Goal: Task Accomplishment & Management: Complete application form

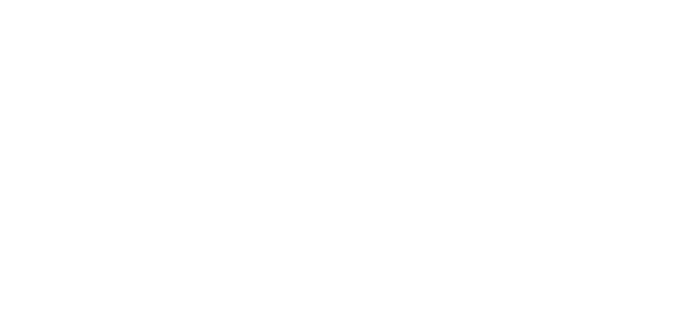
click at [0, 0] on html at bounding box center [0, 0] width 0 height 0
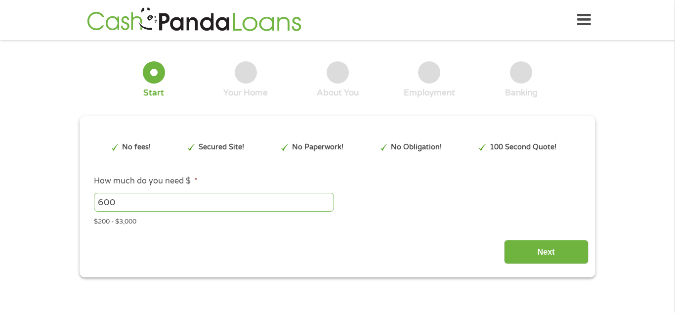
type input "CjwKCAjw_-3GBhAYEiwAjh9fUGVLrkue-c0WrqY4J2OGyRXDw9ViiyHDAKhOuznhTSI1MWYv4Z5b_ho…"
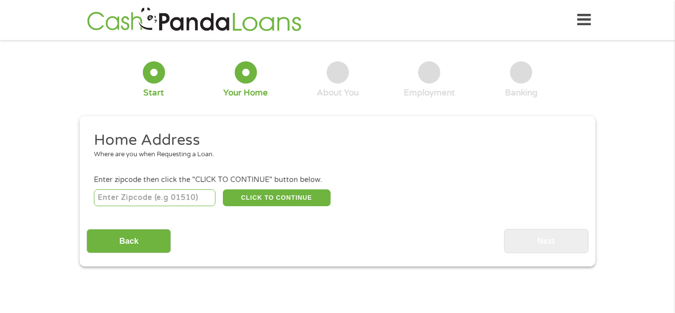
click at [170, 202] on input "number" at bounding box center [155, 197] width 122 height 17
type input "62002"
click at [242, 204] on button "CLICK TO CONTINUE" at bounding box center [277, 197] width 108 height 17
type input "62002"
type input "[PERSON_NAME]"
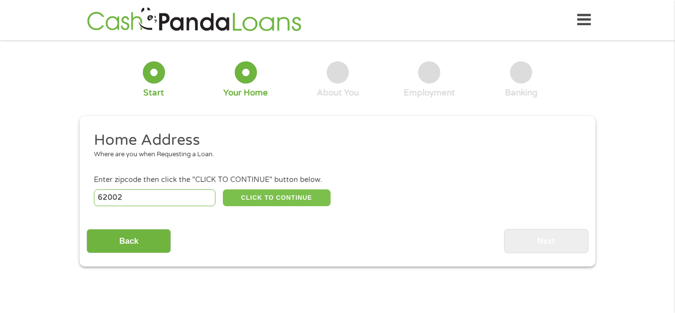
select select "[US_STATE]"
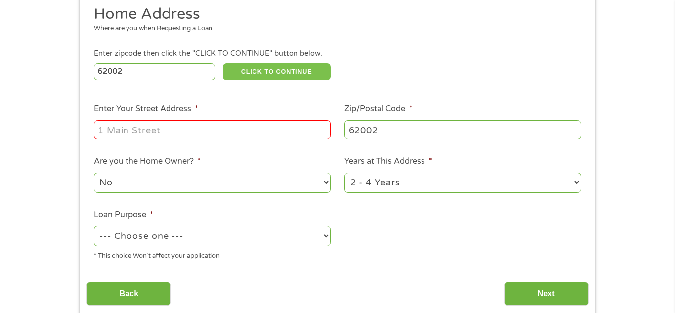
scroll to position [129, 0]
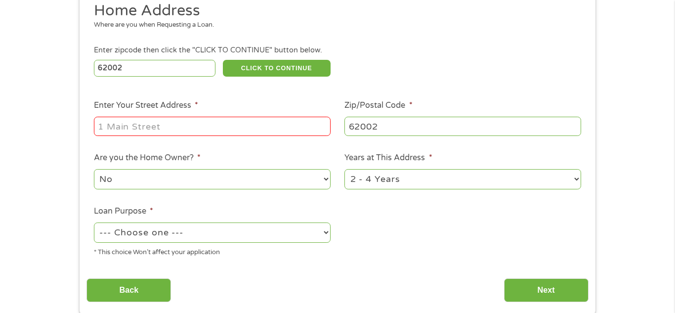
click at [173, 130] on input "Enter Your Street Address *" at bounding box center [212, 126] width 237 height 19
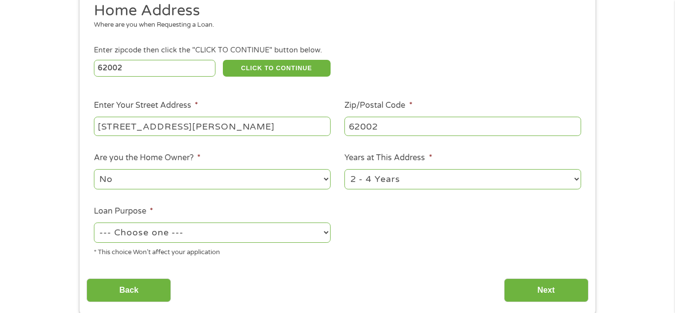
type input "[STREET_ADDRESS][PERSON_NAME]"
click at [367, 190] on div "1 Year or less 1 - 2 Years 2 - 4 Years Over 4 Years" at bounding box center [462, 180] width 237 height 24
click at [370, 185] on select "1 Year or less 1 - 2 Years 2 - 4 Years Over 4 Years" at bounding box center [462, 179] width 237 height 20
select select "24months"
click at [344, 170] on select "1 Year or less 1 - 2 Years 2 - 4 Years Over 4 Years" at bounding box center [462, 179] width 237 height 20
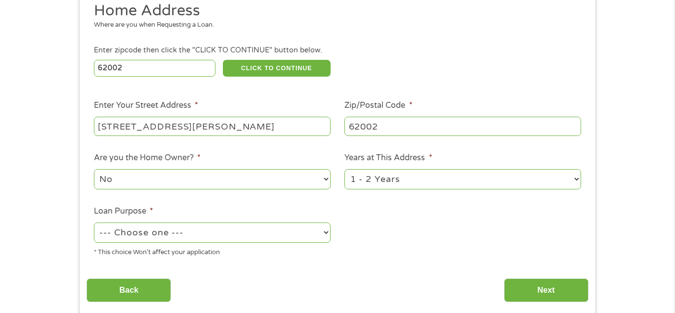
click at [282, 228] on select "--- Choose one --- Pay Bills Debt Consolidation Home Improvement Major Purchase…" at bounding box center [212, 232] width 237 height 20
select select "paybills"
click at [94, 223] on select "--- Choose one --- Pay Bills Debt Consolidation Home Improvement Major Purchase…" at bounding box center [212, 232] width 237 height 20
click at [514, 291] on input "Next" at bounding box center [546, 290] width 84 height 24
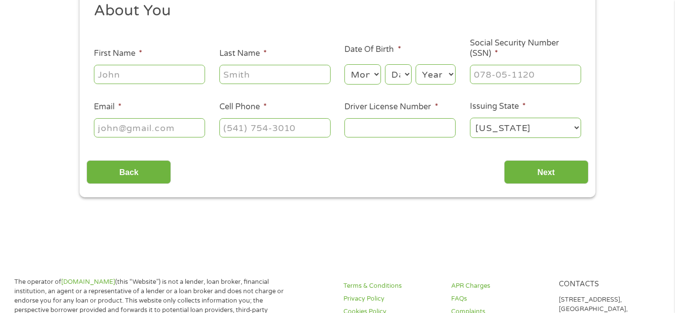
scroll to position [0, 0]
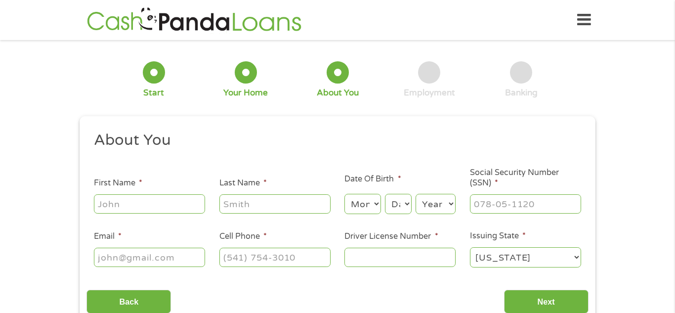
click at [134, 204] on input "First Name *" at bounding box center [149, 203] width 111 height 19
type input "caleb"
click at [261, 198] on input "Last Name *" at bounding box center [274, 203] width 111 height 19
type input "[PERSON_NAME]"
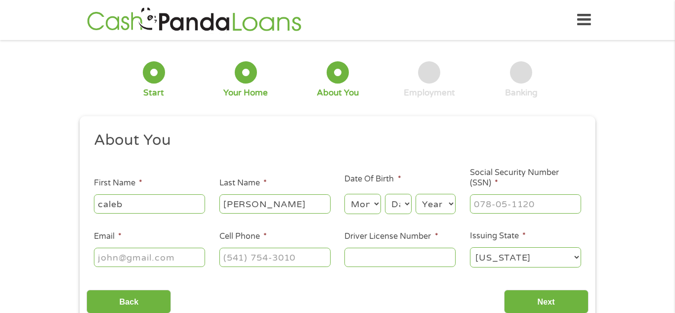
click at [367, 206] on select "Month 1 2 3 4 5 6 7 8 9 10 11 12" at bounding box center [362, 204] width 36 height 20
select select "12"
click at [344, 194] on select "Month 1 2 3 4 5 6 7 8 9 10 11 12" at bounding box center [362, 204] width 36 height 20
click at [403, 207] on select "Day 1 2 3 4 5 6 7 8 9 10 11 12 13 14 15 16 17 18 19 20 21 22 23 24 25 26 27 28 …" at bounding box center [398, 204] width 27 height 20
select select "2"
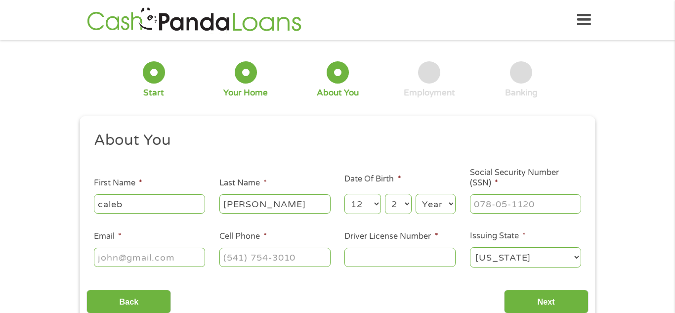
click at [385, 194] on select "Day 1 2 3 4 5 6 7 8 9 10 11 12 13 14 15 16 17 18 19 20 21 22 23 24 25 26 27 28 …" at bounding box center [398, 204] width 27 height 20
click at [441, 201] on select "Year [DATE] 2006 2005 2004 2003 2002 2001 2000 1999 1998 1997 1996 1995 1994 19…" at bounding box center [436, 204] width 40 height 20
select select "2003"
click at [416, 194] on select "Year [DATE] 2006 2005 2004 2003 2002 2001 2000 1999 1998 1997 1996 1995 1994 19…" at bounding box center [436, 204] width 40 height 20
click at [519, 203] on input "___-__-____" at bounding box center [525, 203] width 111 height 19
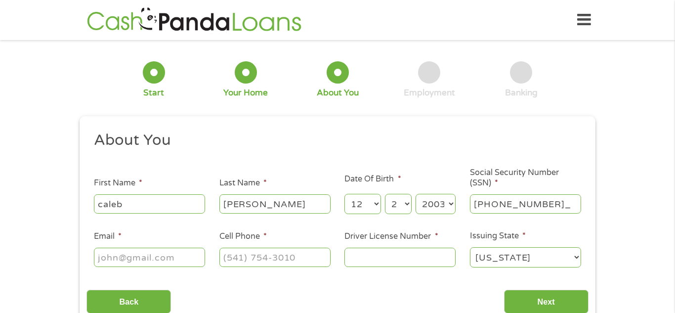
type input "535-53-7790"
click at [180, 257] on input "Email *" at bounding box center [149, 257] width 111 height 19
type input "[EMAIL_ADDRESS][DOMAIN_NAME]"
click at [254, 252] on input "(___) ___-____" at bounding box center [274, 257] width 111 height 19
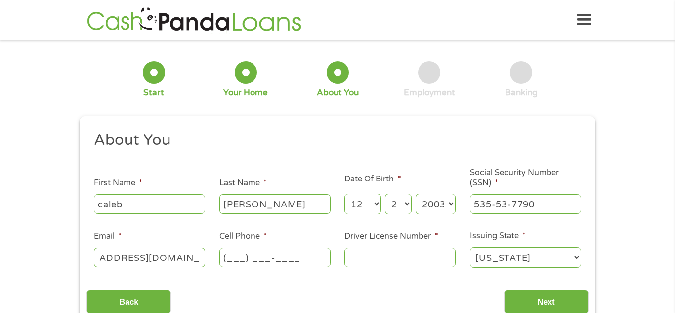
scroll to position [0, 0]
type input "[PHONE_NUMBER]"
click at [373, 263] on input "Driver License Number *" at bounding box center [399, 257] width 111 height 19
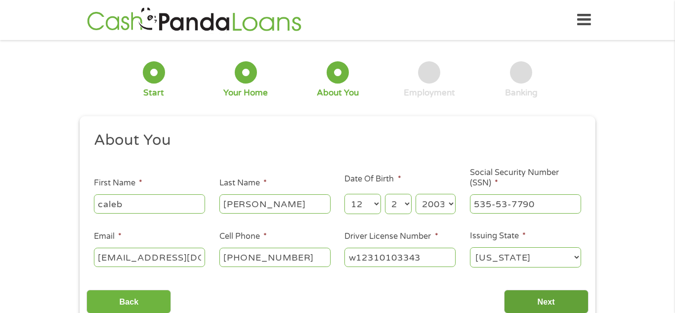
type input "w12310103343"
click at [513, 294] on input "Next" at bounding box center [546, 302] width 84 height 24
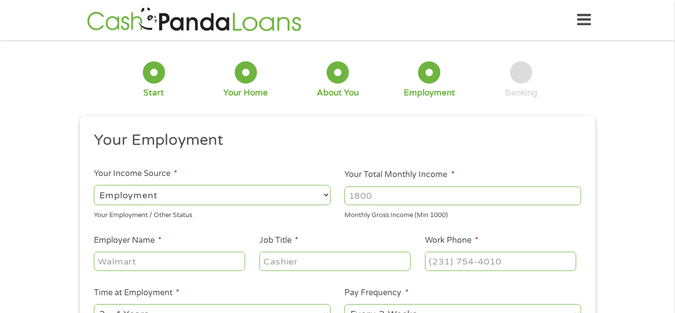
scroll to position [4, 4]
click at [427, 195] on input "Your Total Monthly Income *" at bounding box center [462, 195] width 237 height 19
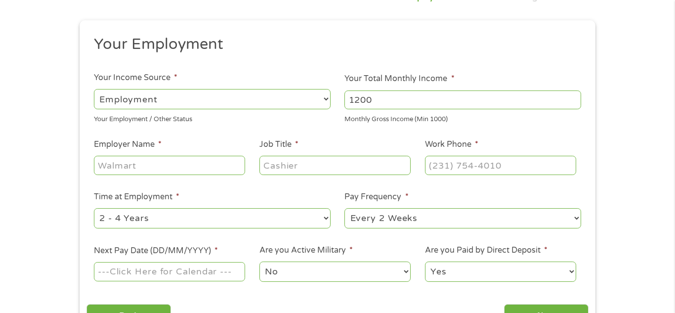
scroll to position [96, 0]
type input "1200"
click at [156, 161] on input "Employer Name *" at bounding box center [169, 164] width 151 height 19
type input "farm and home"
click at [272, 165] on input "Job Title *" at bounding box center [334, 164] width 151 height 19
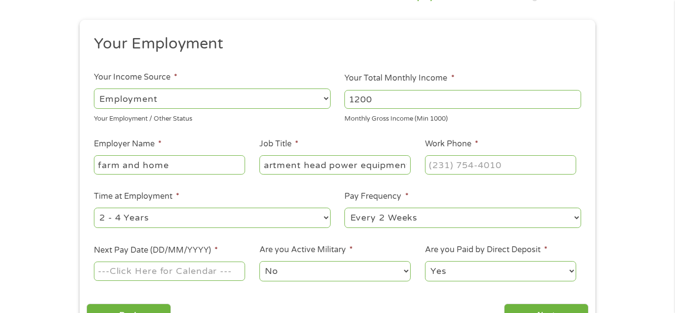
scroll to position [0, 22]
type input "department head power equipment"
click at [477, 168] on input "(___) ___-____" at bounding box center [500, 164] width 151 height 19
type input "[PHONE_NUMBER]"
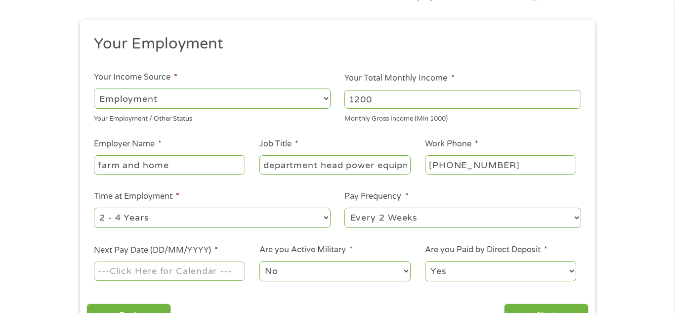
click at [298, 223] on select "--- Choose one --- 1 Year or less 1 - 2 Years 2 - 4 Years Over 4 Years" at bounding box center [212, 218] width 237 height 20
select select "12months"
click at [94, 208] on select "--- Choose one --- 1 Year or less 1 - 2 Years 2 - 4 Years Over 4 Years" at bounding box center [212, 218] width 237 height 20
click at [200, 281] on div at bounding box center [169, 271] width 151 height 23
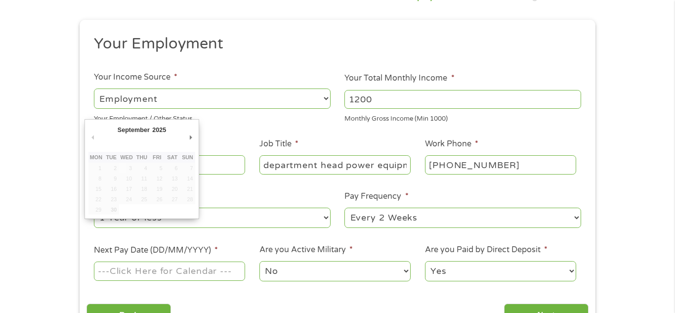
click at [205, 276] on input "Next Pay Date (DD/MM/YYYY) *" at bounding box center [169, 270] width 151 height 19
type input "[DATE]"
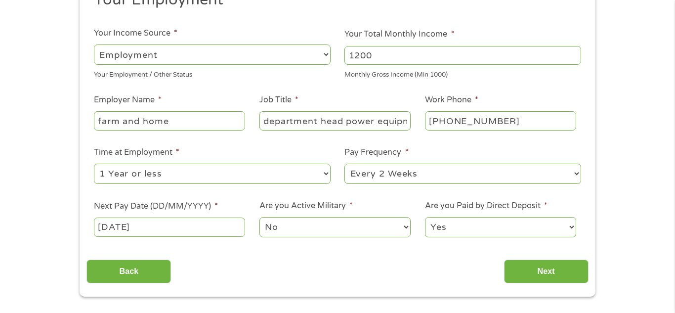
scroll to position [143, 0]
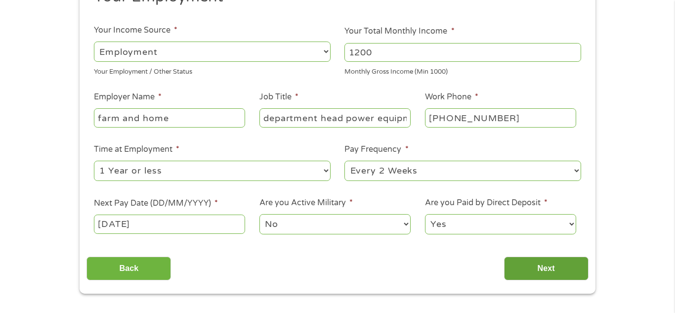
click at [517, 267] on input "Next" at bounding box center [546, 268] width 84 height 24
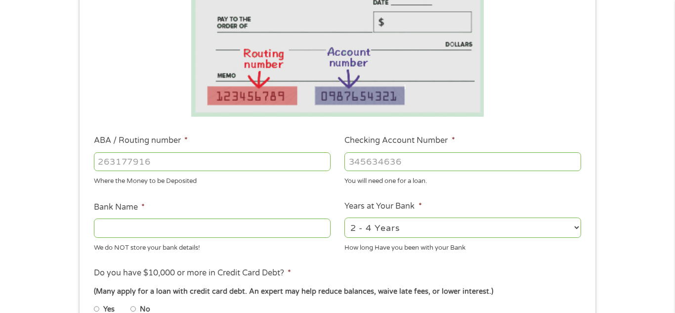
scroll to position [185, 0]
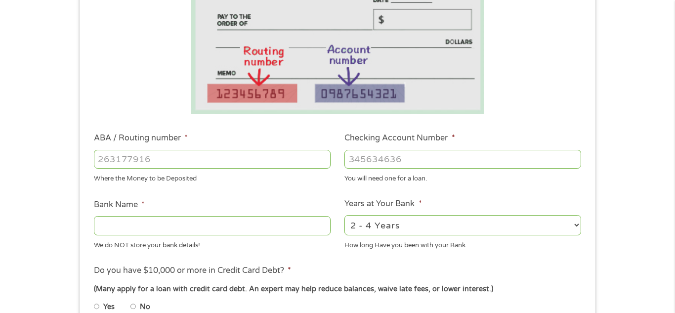
click at [228, 163] on input "ABA / Routing number *" at bounding box center [212, 159] width 237 height 19
type input "071000013"
type input "JPMORGAN CHASE BANK NA"
type input "071000013"
type input "752919517"
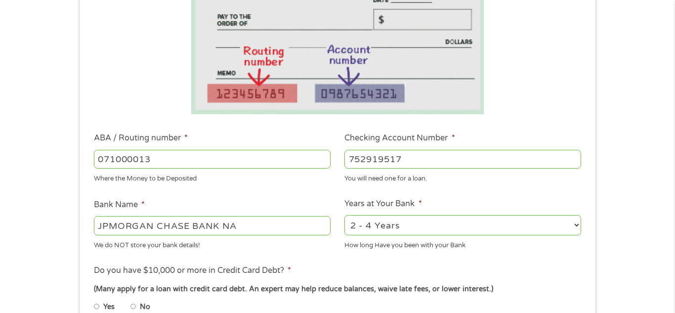
click at [372, 230] on select "2 - 4 Years 6 - 12 Months 1 - 2 Years Over 4 Years" at bounding box center [462, 225] width 237 height 20
select select "24months"
click at [344, 215] on select "2 - 4 Years 6 - 12 Months 1 - 2 Years Over 4 Years" at bounding box center [462, 225] width 237 height 20
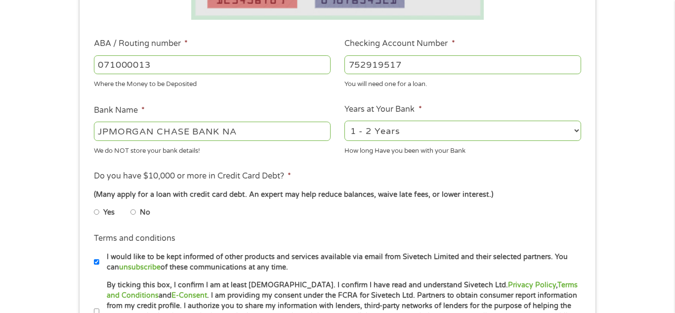
scroll to position [281, 0]
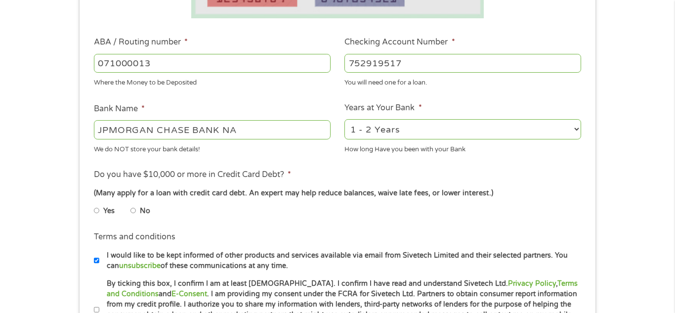
click at [132, 211] on input "No" at bounding box center [133, 211] width 6 height 16
radio input "true"
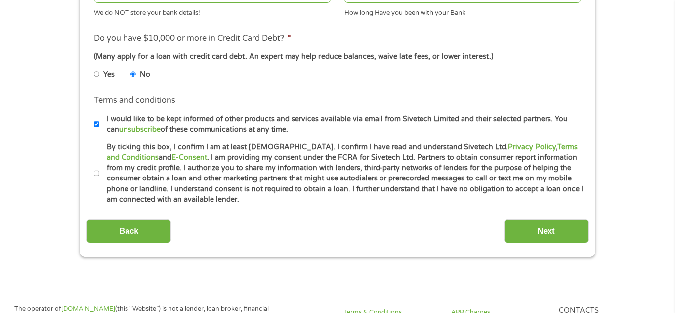
scroll to position [419, 0]
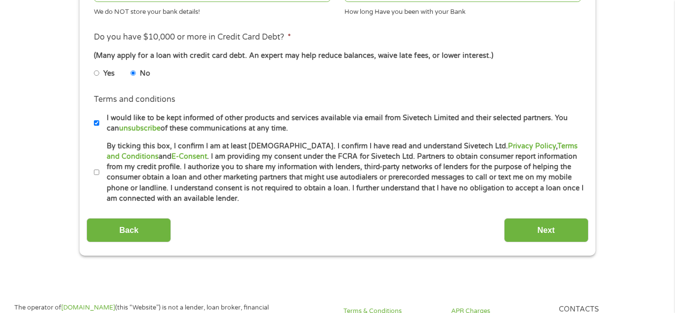
click at [97, 172] on input "By ticking this box, I confirm I am at least [DEMOGRAPHIC_DATA]. I confirm I ha…" at bounding box center [97, 173] width 6 height 16
checkbox input "true"
click at [513, 233] on input "Next" at bounding box center [546, 230] width 84 height 24
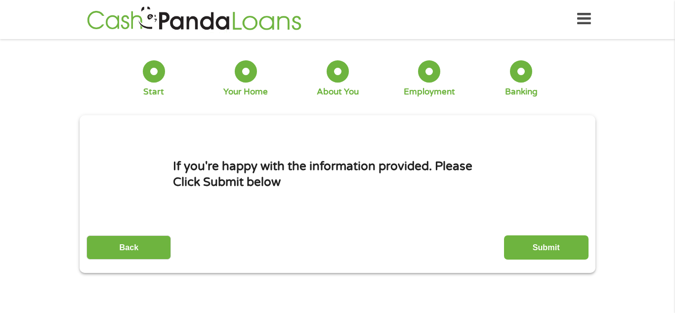
scroll to position [0, 0]
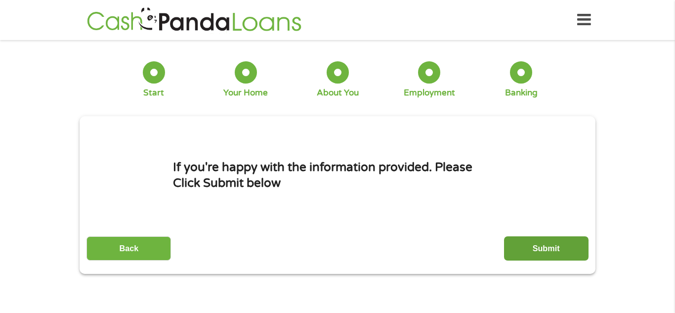
click at [576, 249] on input "Submit" at bounding box center [546, 248] width 84 height 24
